Goal: Go to known website: Access a specific website the user already knows

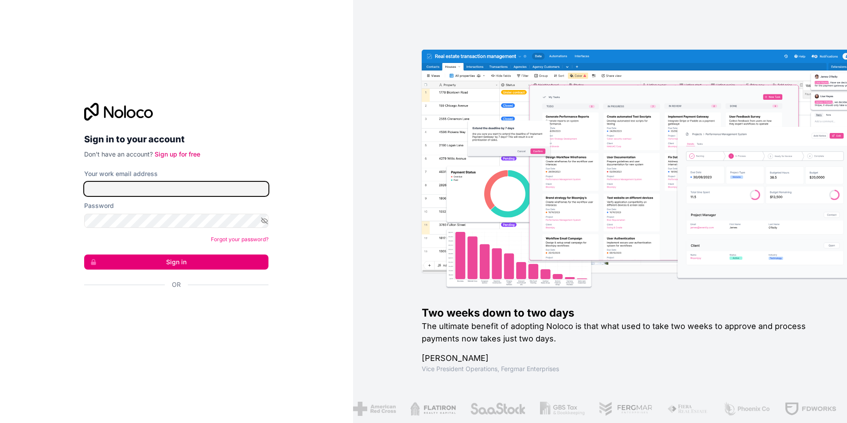
type input "[EMAIL_ADDRESS][DOMAIN_NAME]"
drag, startPoint x: 442, startPoint y: 45, endPoint x: 384, endPoint y: 90, distance: 73.5
click at [442, 45] on div "Two weeks down to two days The ultimate benefit of adopting Noloco is that what…" at bounding box center [600, 211] width 494 height 423
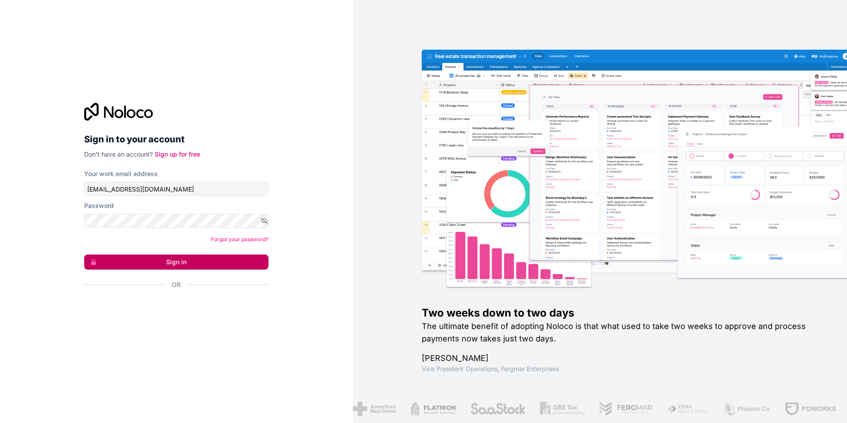
click at [183, 264] on button "Sign in" at bounding box center [176, 261] width 184 height 15
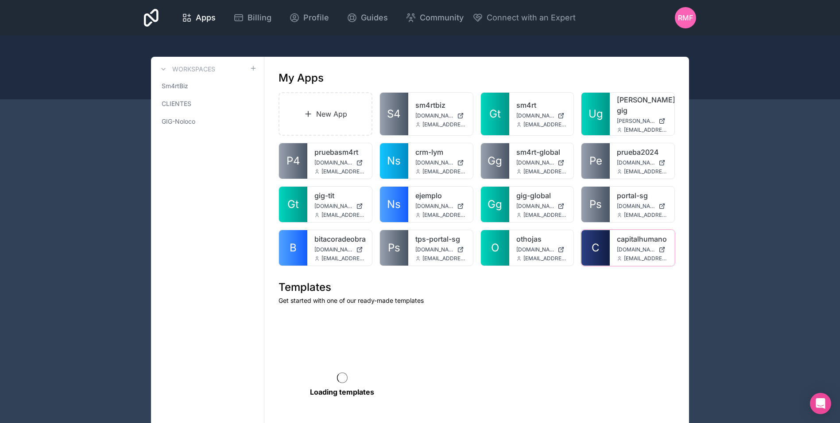
click at [598, 246] on span "C" at bounding box center [596, 248] width 8 height 14
